Goal: Information Seeking & Learning: Check status

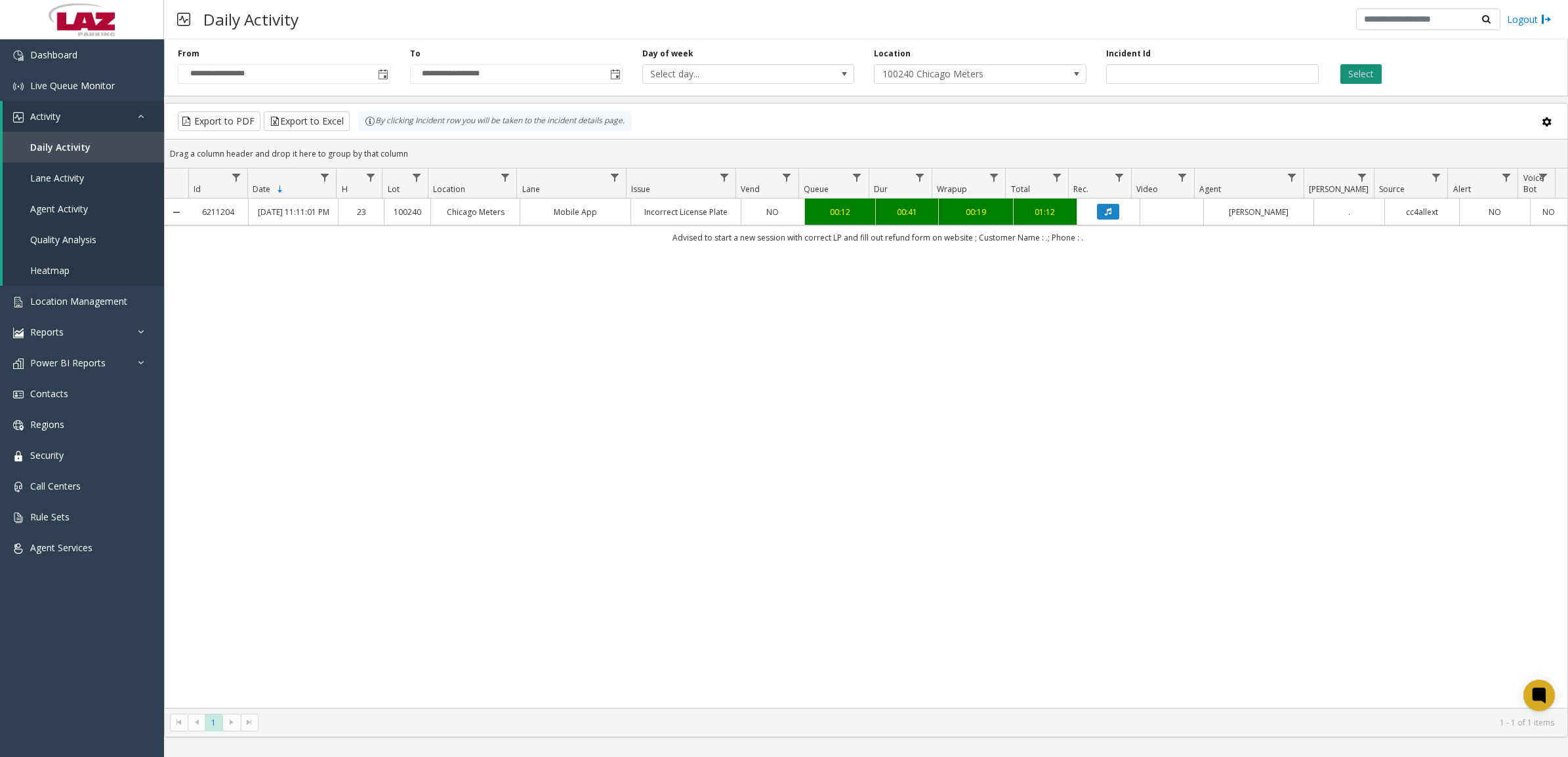
click at [1371, 77] on button "Select" at bounding box center [1360, 74] width 42 height 20
click at [66, 300] on span "Location Management" at bounding box center [79, 301] width 97 height 12
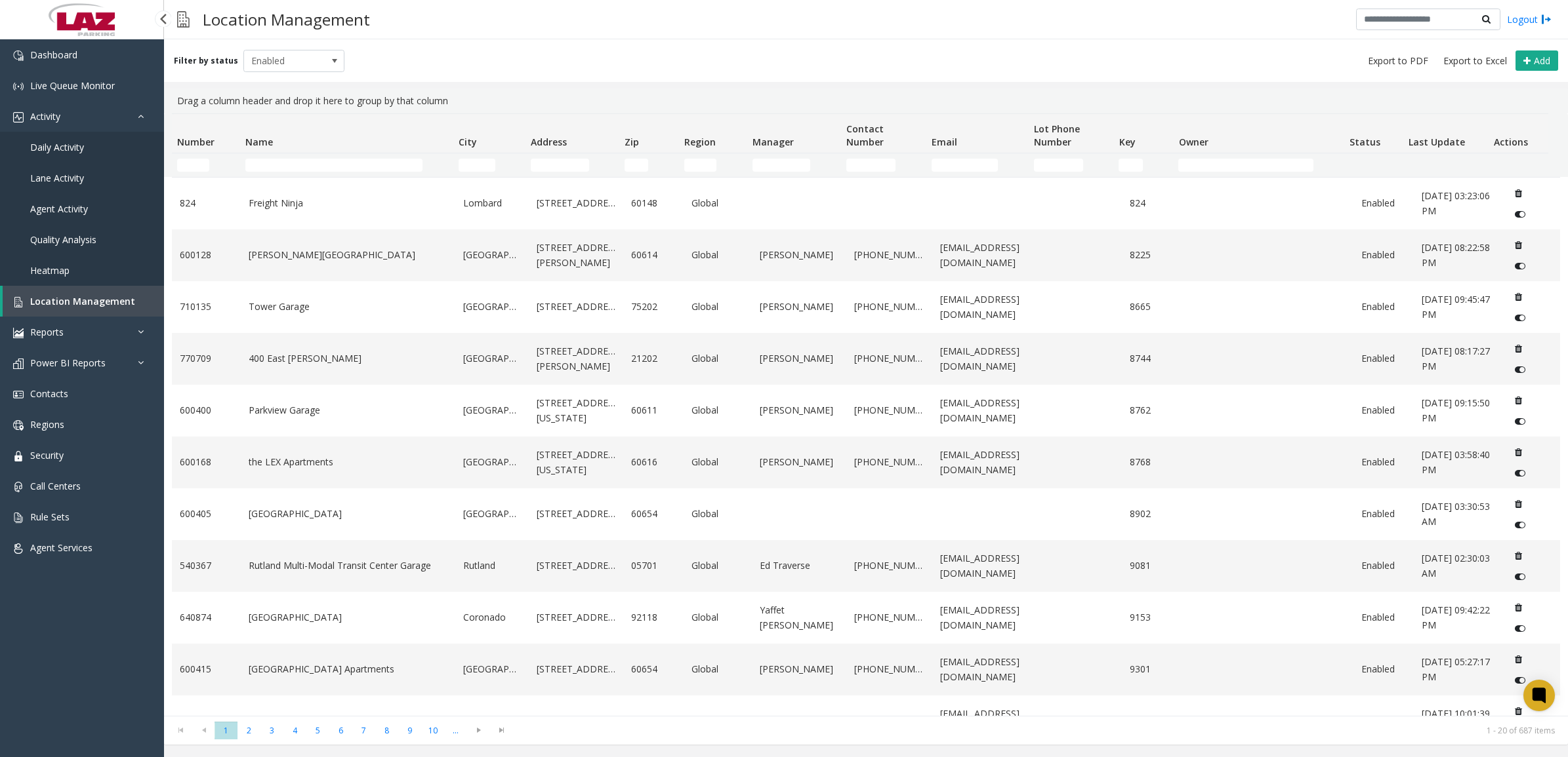
click at [67, 146] on span "Daily Activity" at bounding box center [57, 147] width 54 height 12
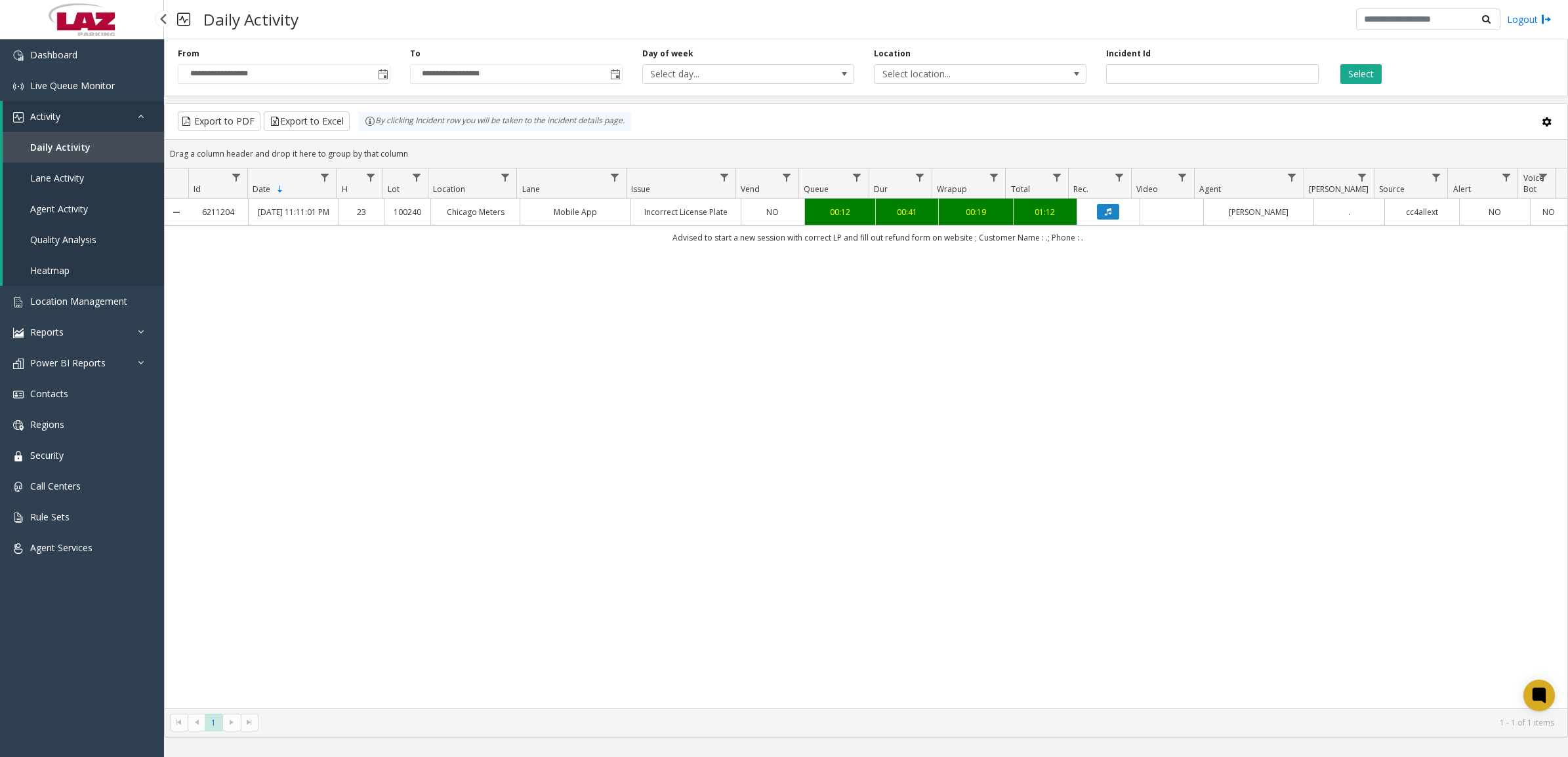
click at [61, 177] on span "Lane Activity" at bounding box center [57, 178] width 54 height 12
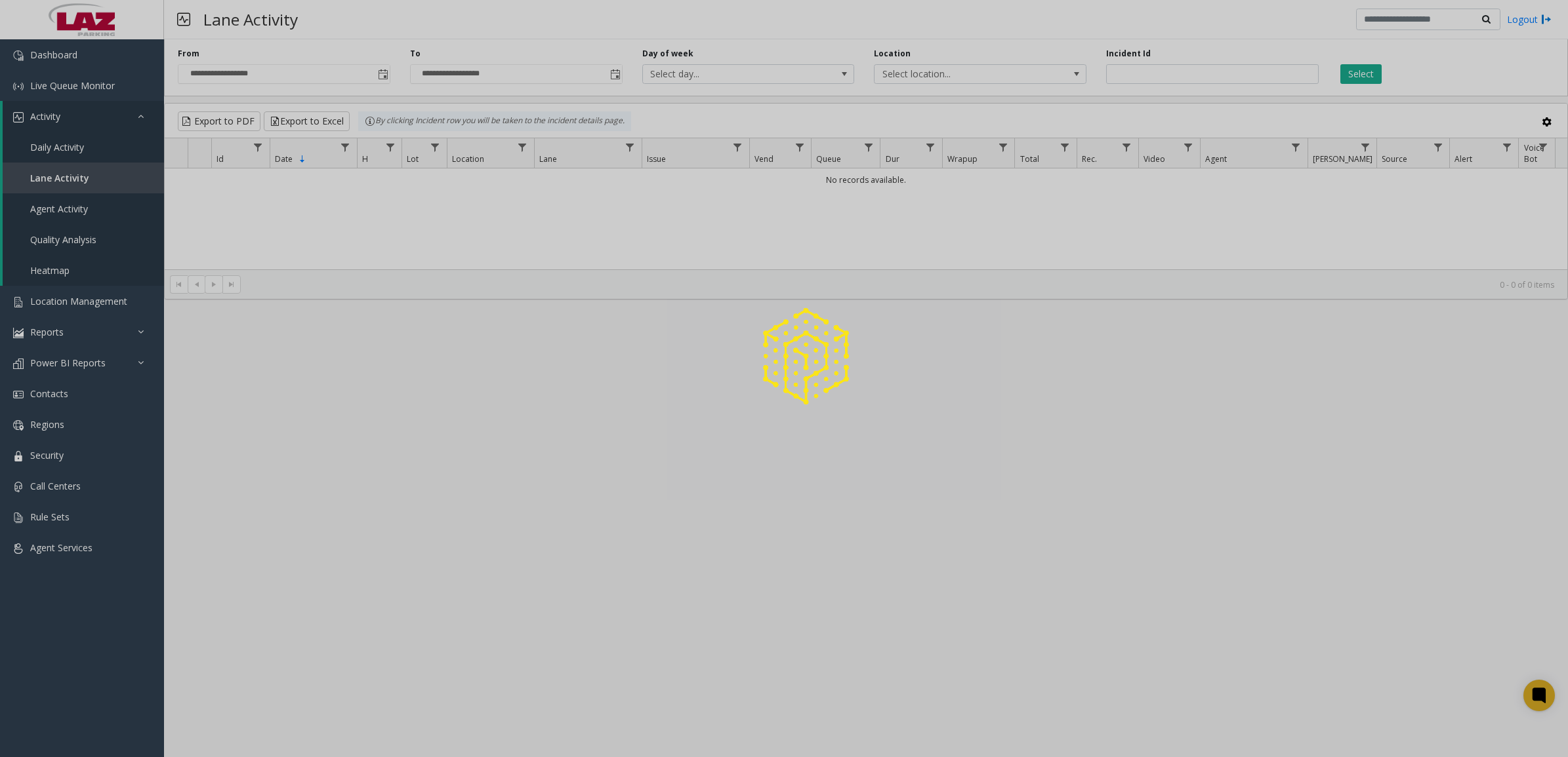
click at [59, 145] on div at bounding box center [784, 378] width 1568 height 757
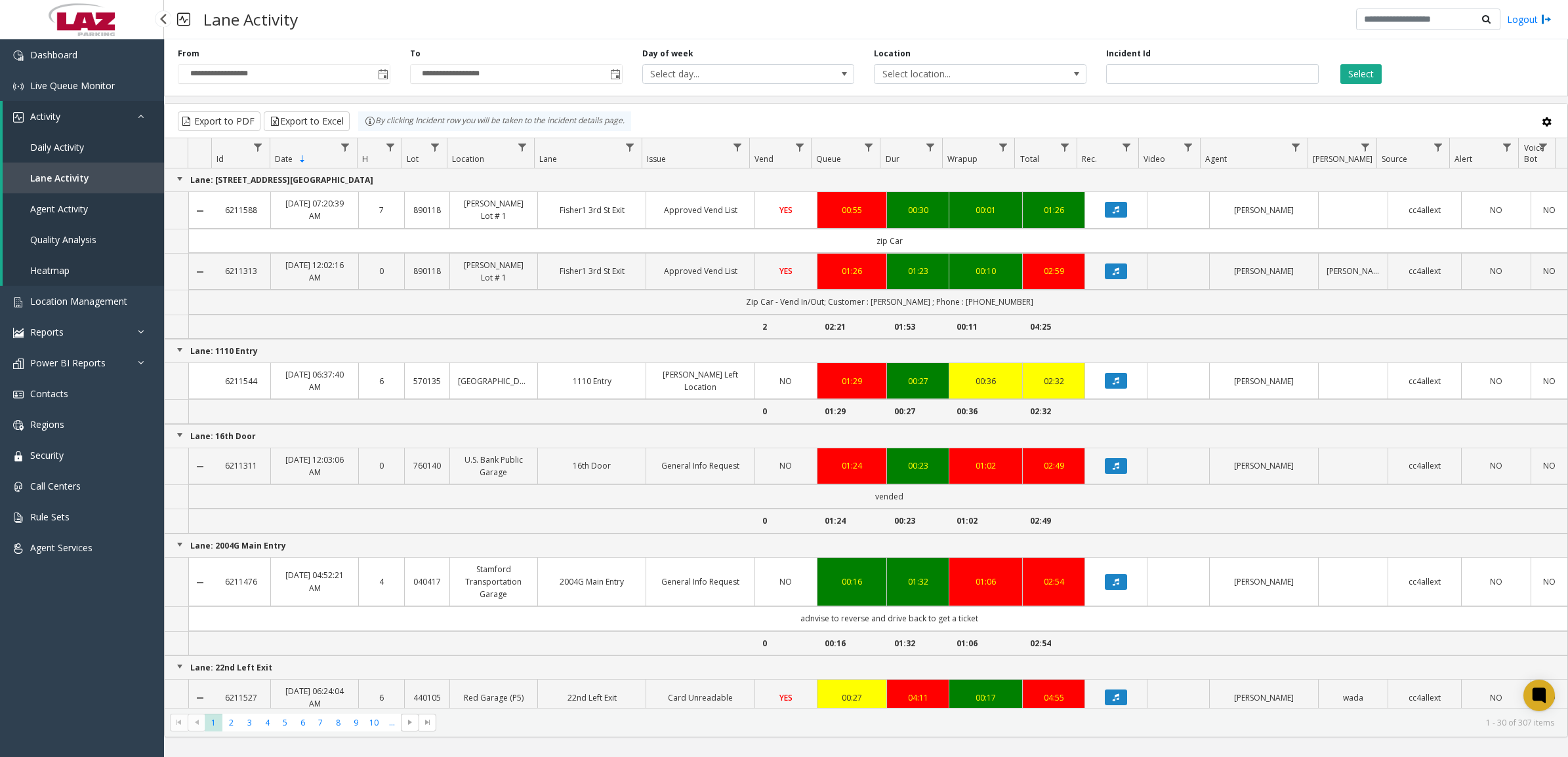
click at [59, 145] on span "Daily Activity" at bounding box center [57, 147] width 54 height 12
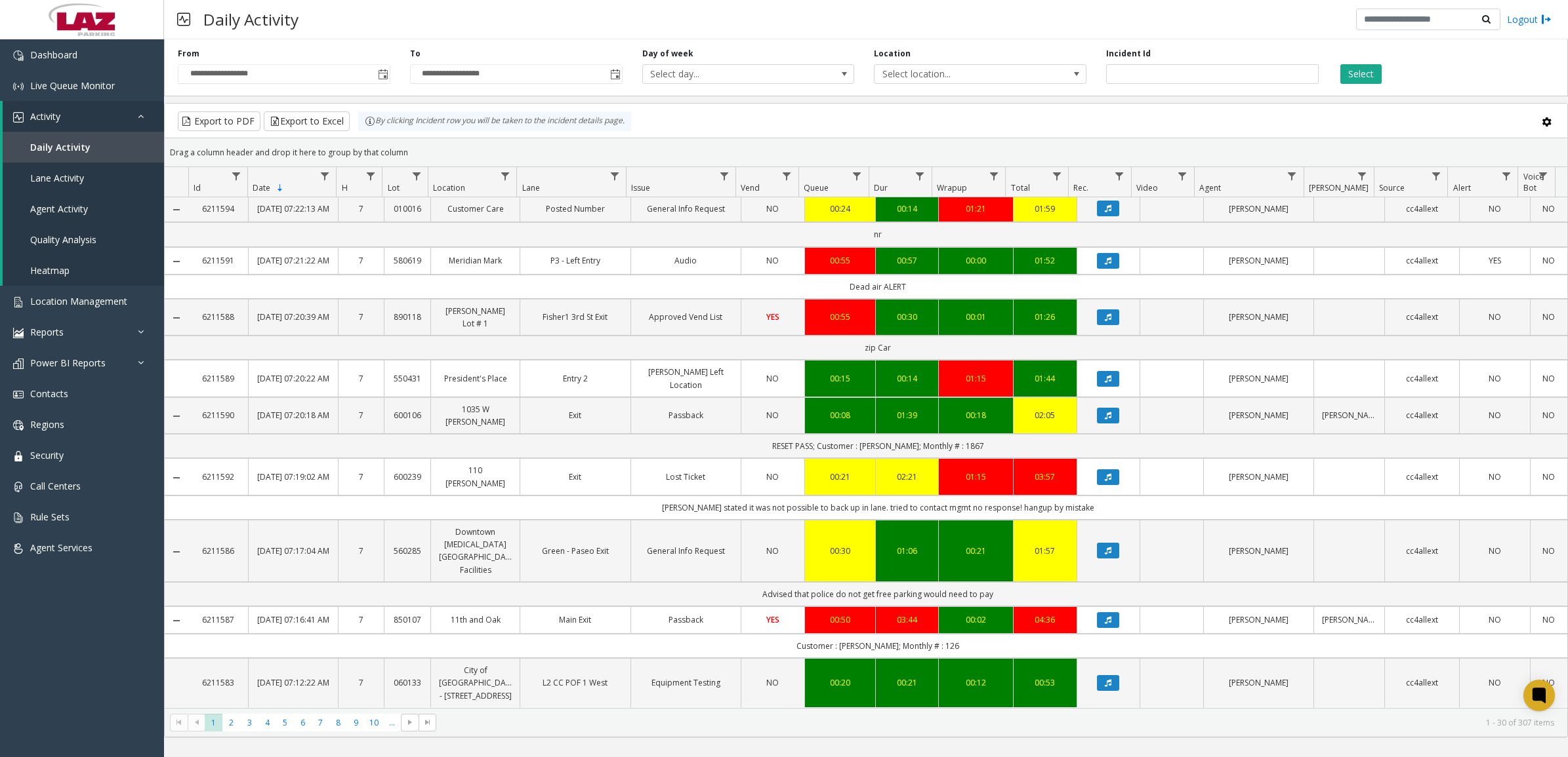
scroll to position [490, 0]
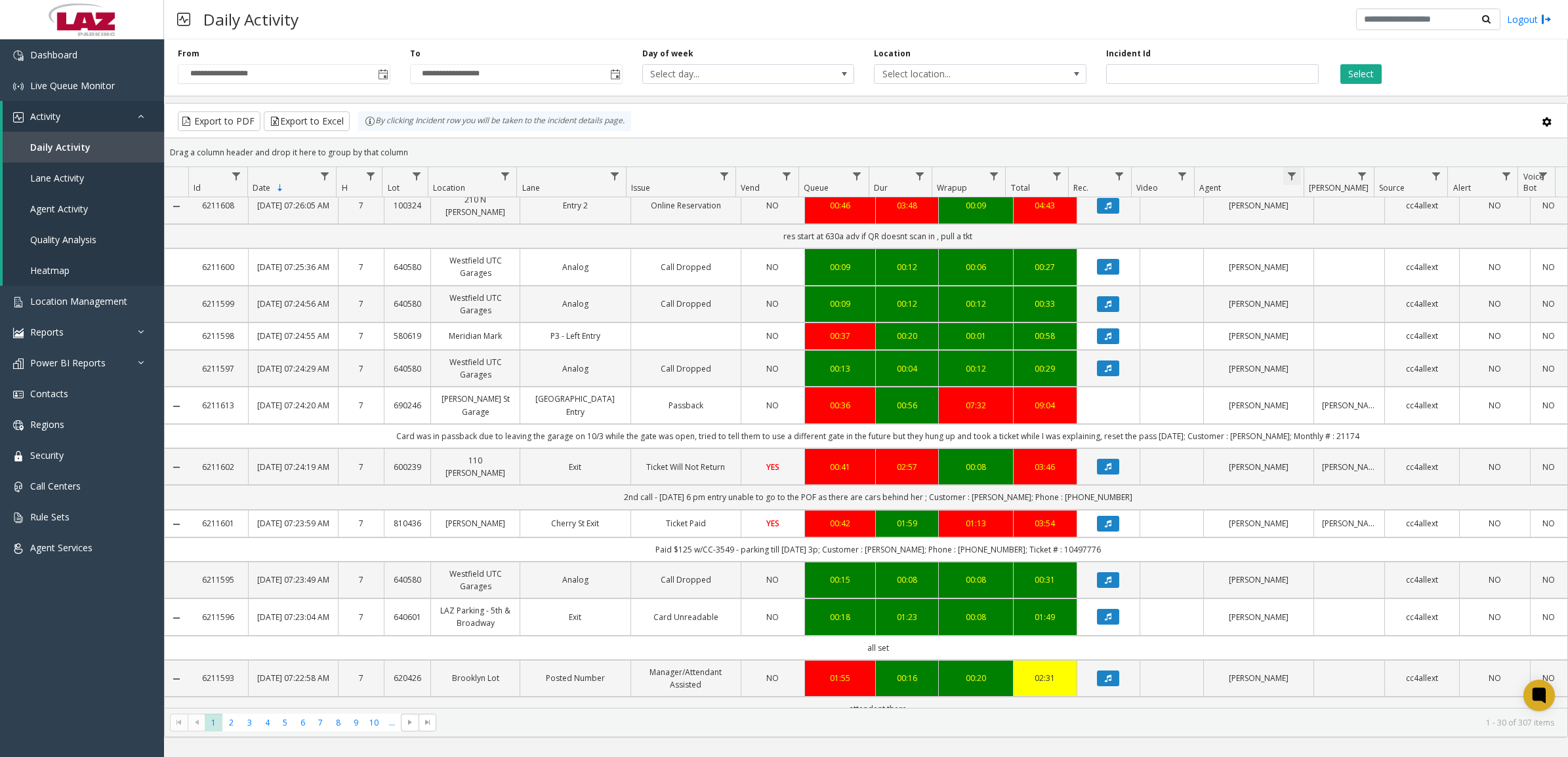
click at [1296, 172] on span "Data table" at bounding box center [1291, 176] width 10 height 10
click at [1329, 233] on input "Agent Filter" at bounding box center [1347, 233] width 111 height 23
type input "*****"
click button "Filter" at bounding box center [1377, 355] width 54 height 29
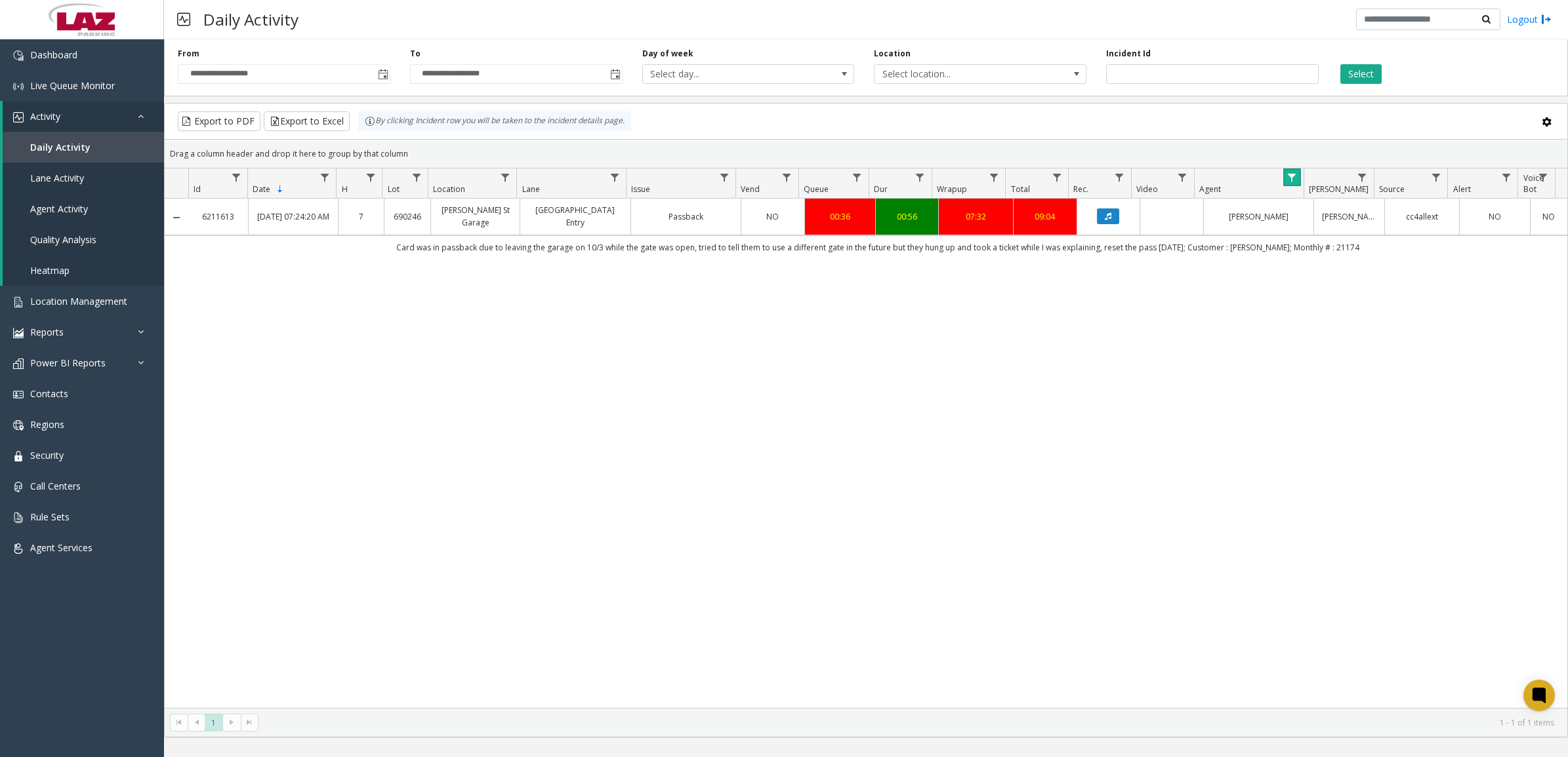
click at [1294, 177] on span "Data table" at bounding box center [1291, 177] width 10 height 10
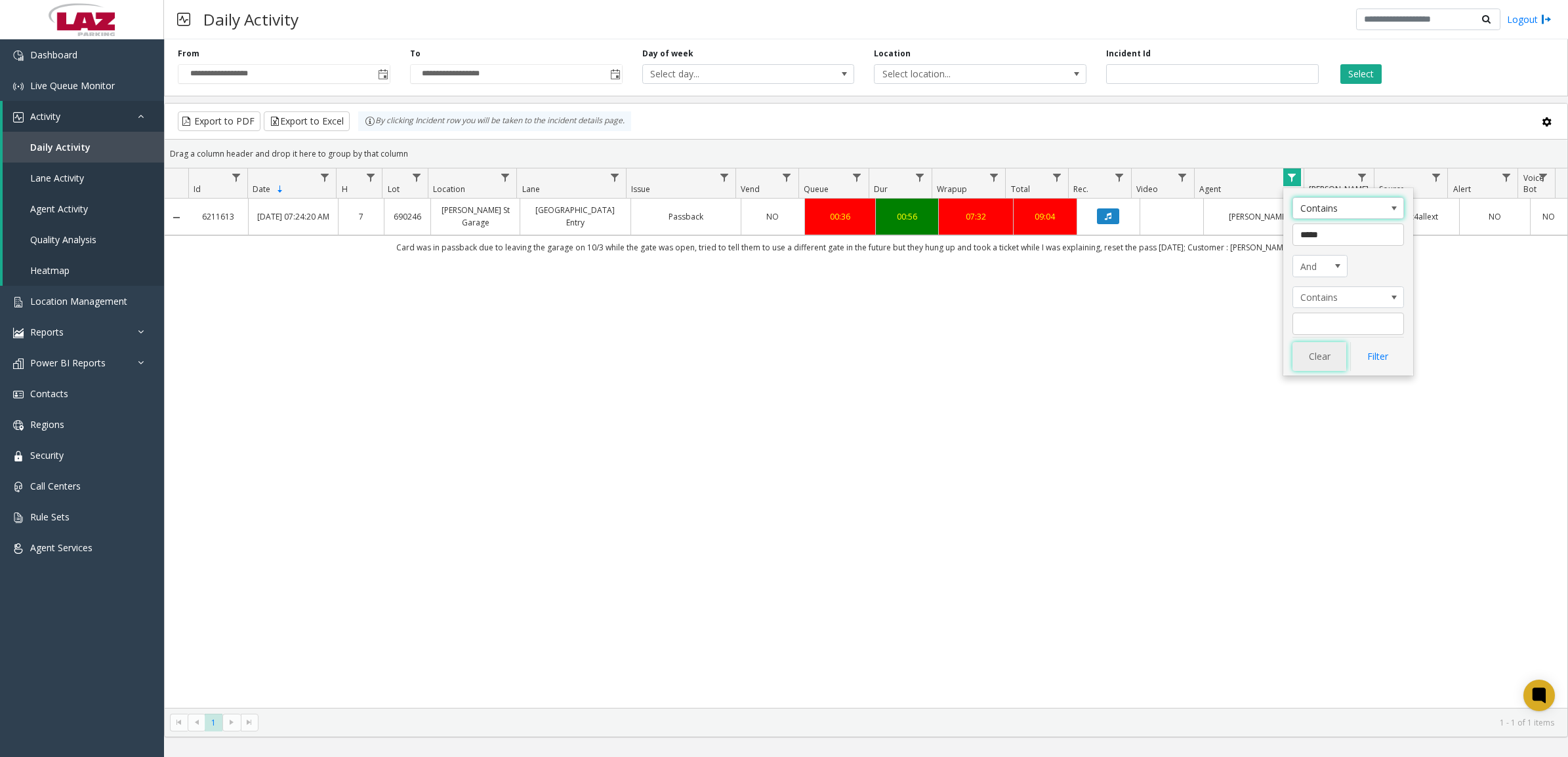
click at [1302, 358] on button "Clear" at bounding box center [1319, 356] width 54 height 29
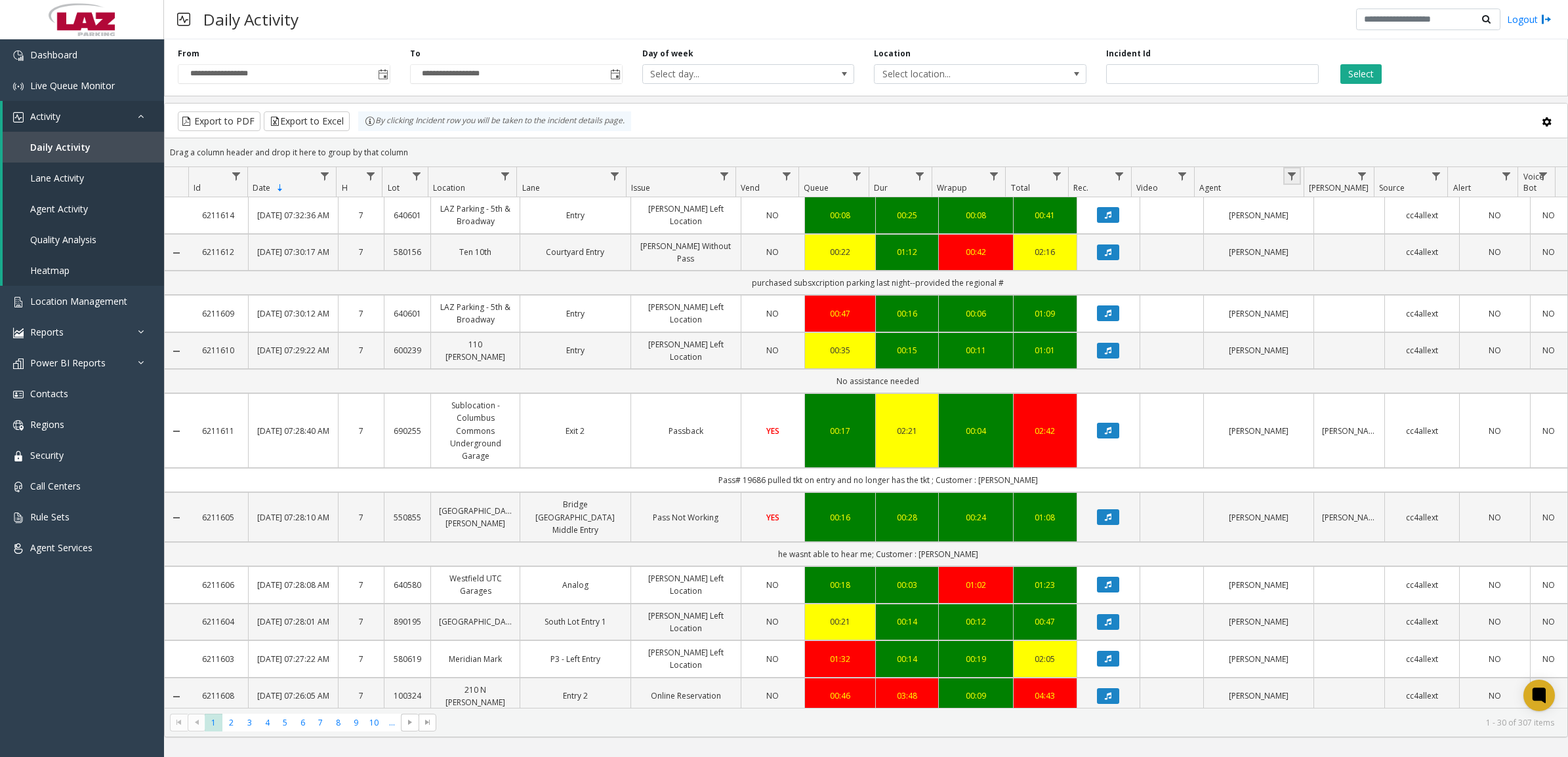
click at [1299, 177] on link "Data table" at bounding box center [1292, 176] width 18 height 18
click at [1327, 238] on input "Agent Filter" at bounding box center [1347, 233] width 111 height 23
type input "****"
click button "Filter" at bounding box center [1377, 355] width 54 height 29
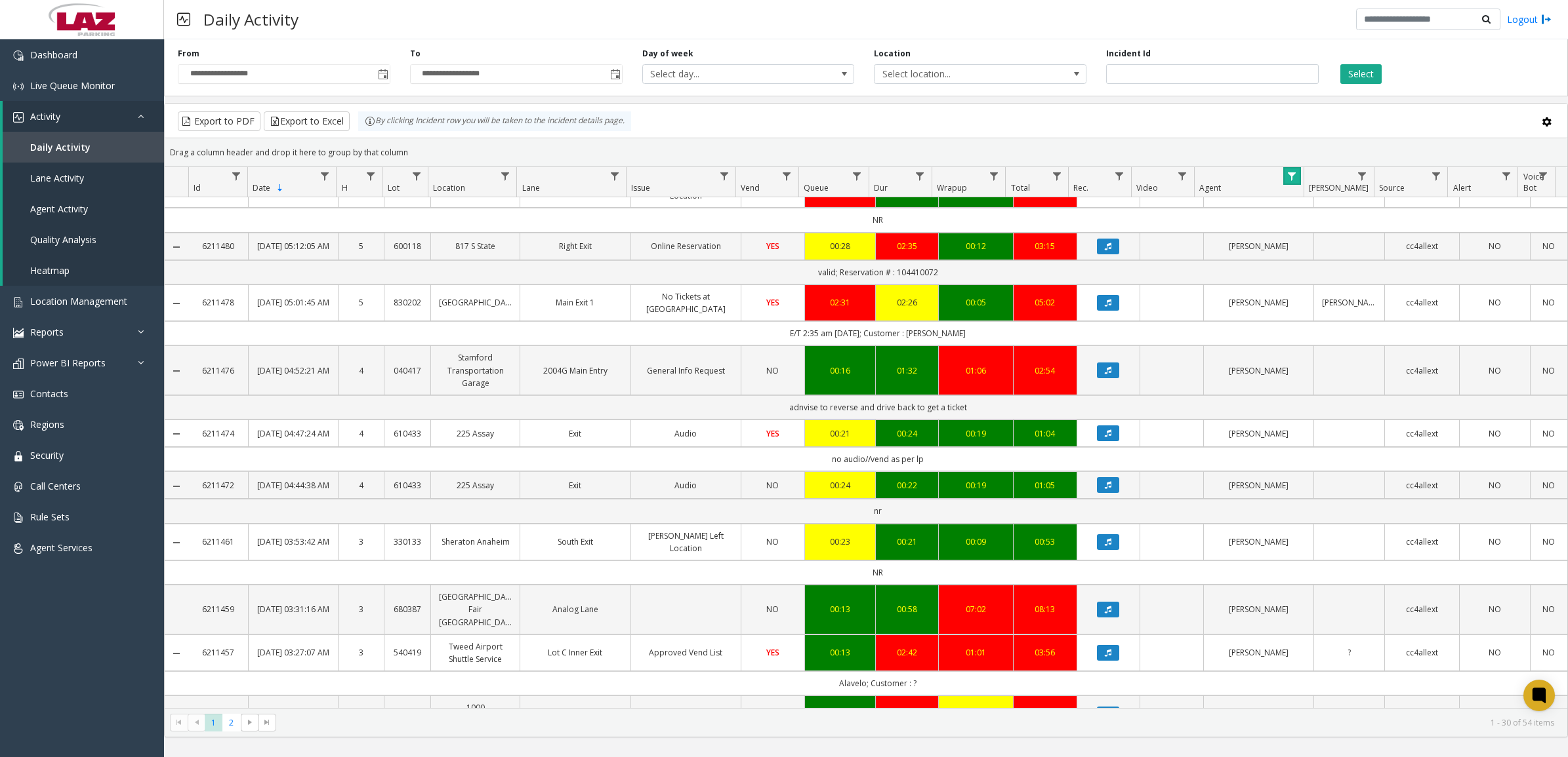
scroll to position [984, 0]
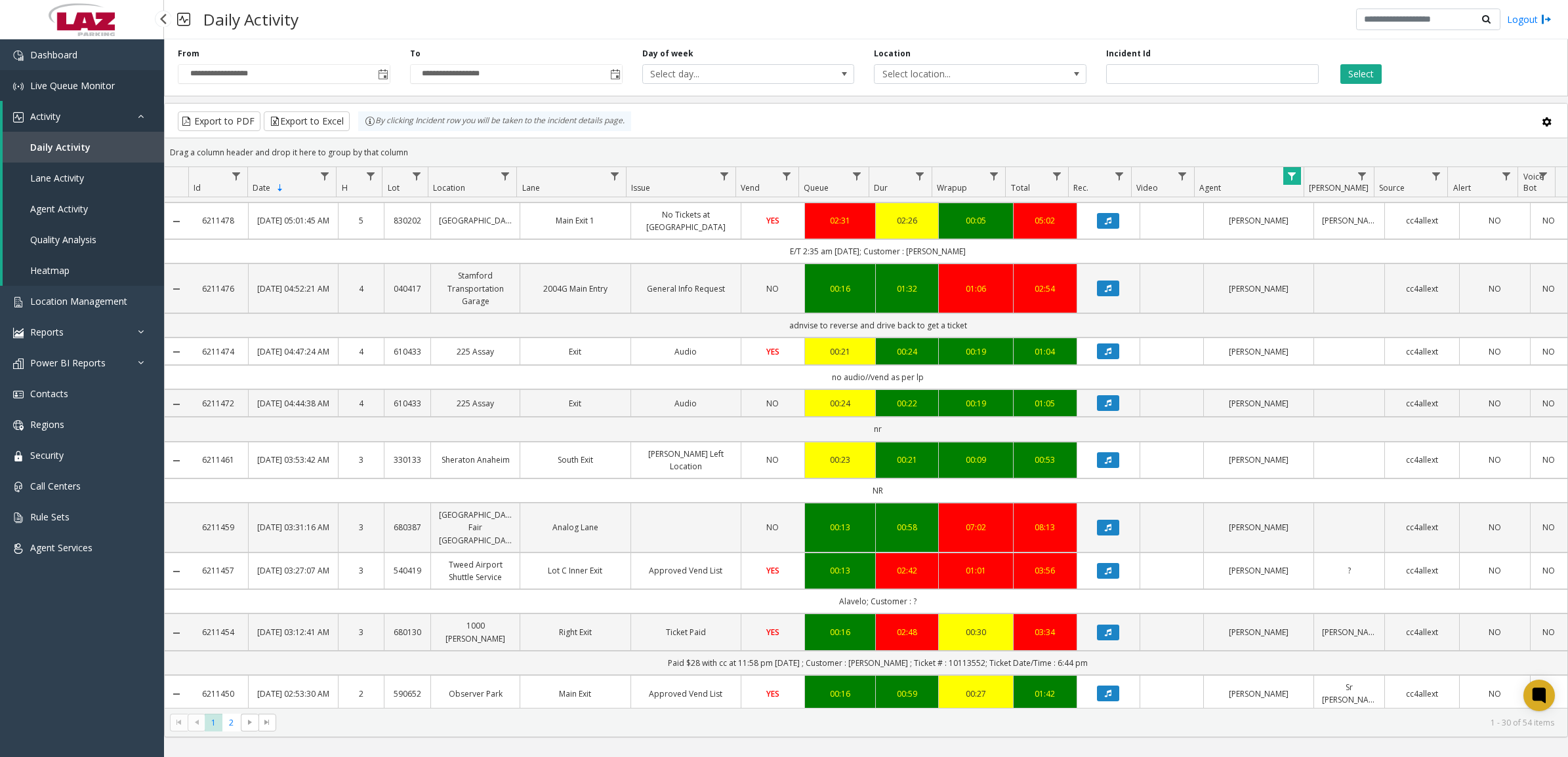
click at [57, 79] on span "Live Queue Monitor" at bounding box center [72, 85] width 85 height 12
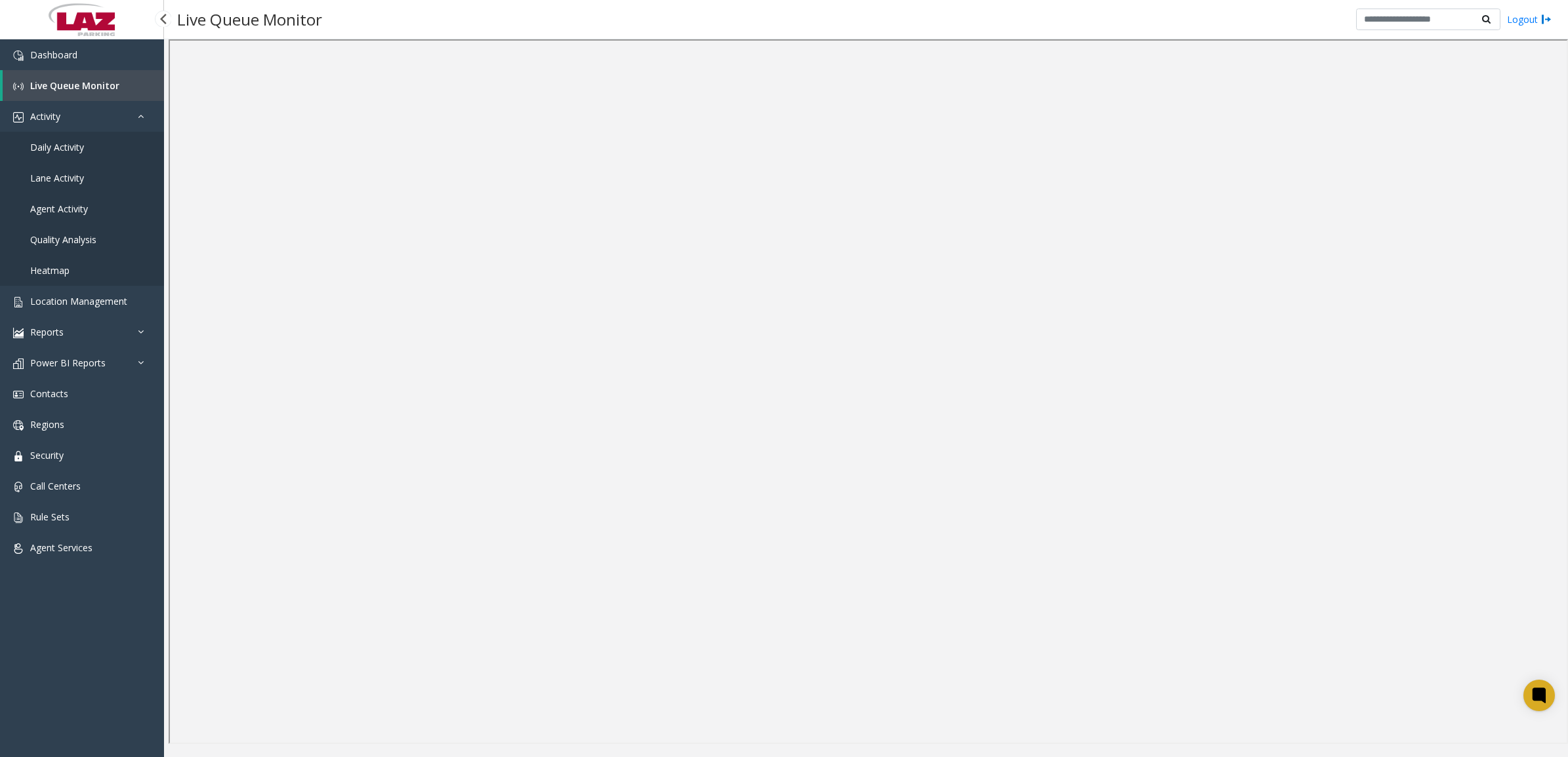
click at [66, 149] on span "Daily Activity" at bounding box center [57, 147] width 54 height 12
